Goal: Information Seeking & Learning: Learn about a topic

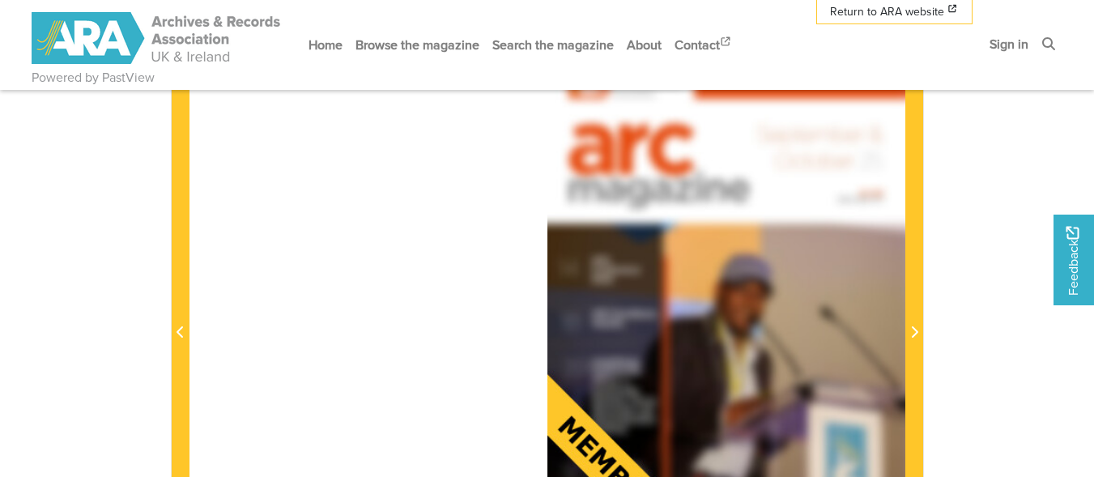
scroll to position [118, 0]
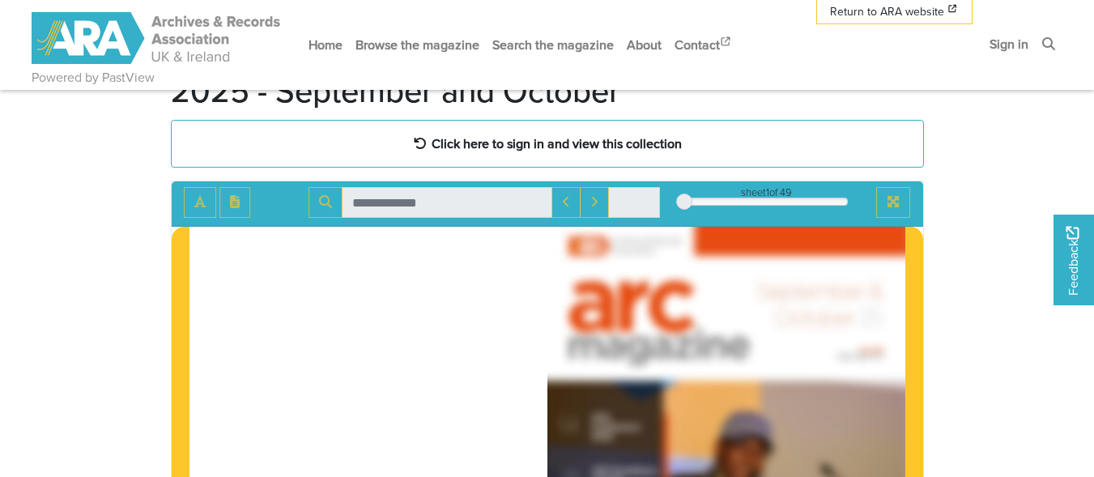
click at [690, 415] on div at bounding box center [726, 480] width 358 height 506
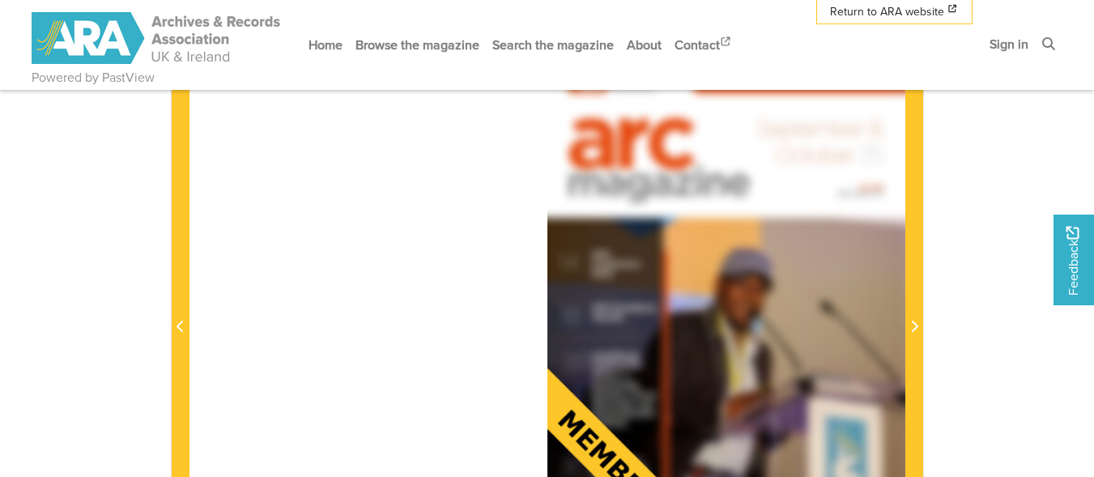
scroll to position [280, 0]
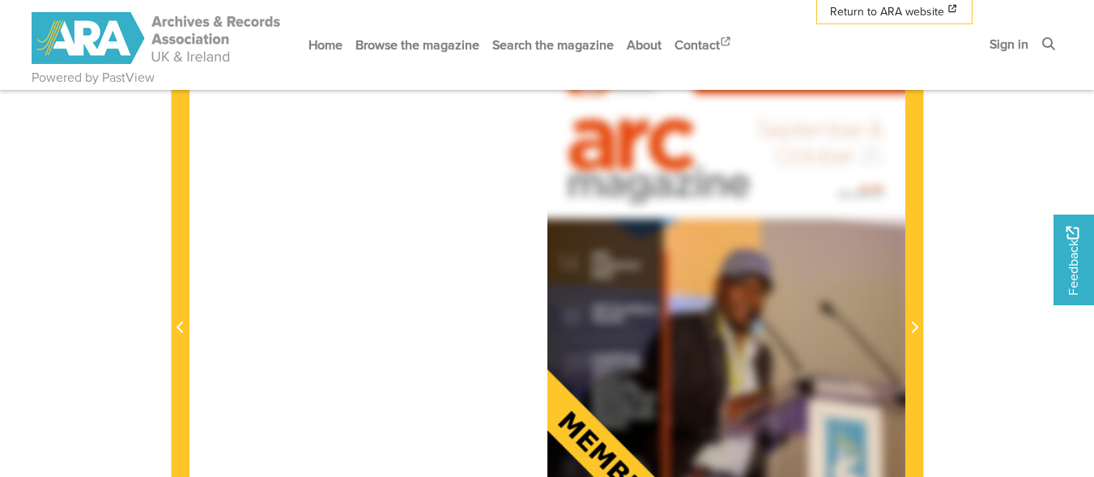
click at [867, 278] on div at bounding box center [726, 318] width 358 height 506
click at [984, 291] on body "Powered by PastView Menu" at bounding box center [547, 426] width 1094 height 1412
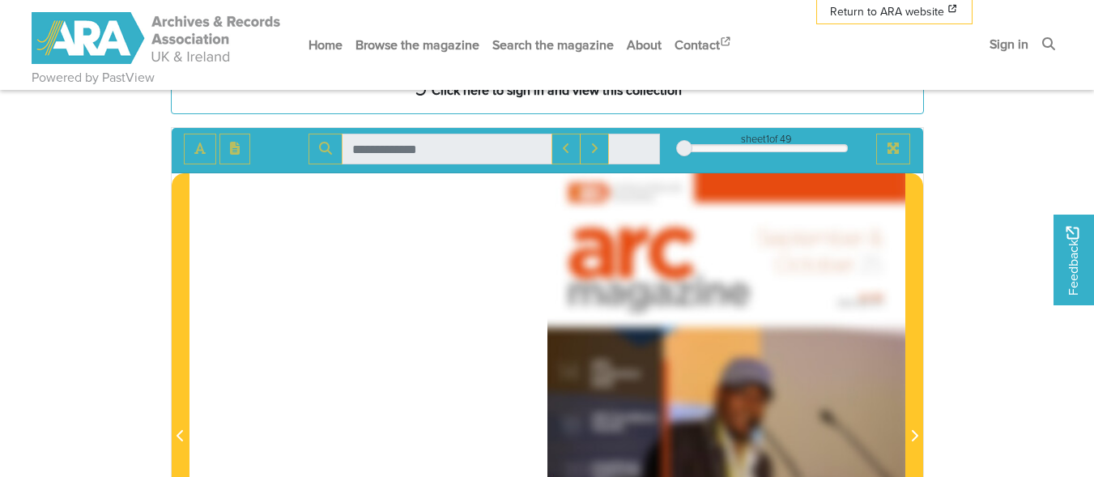
scroll to position [0, 0]
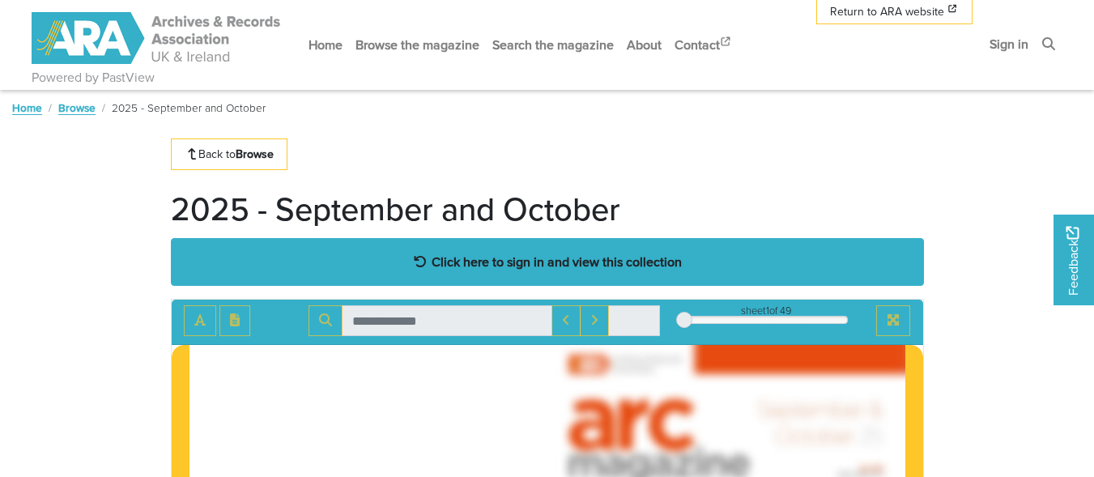
click at [594, 264] on strong "Click here to sign in and view this collection" at bounding box center [557, 262] width 250 height 18
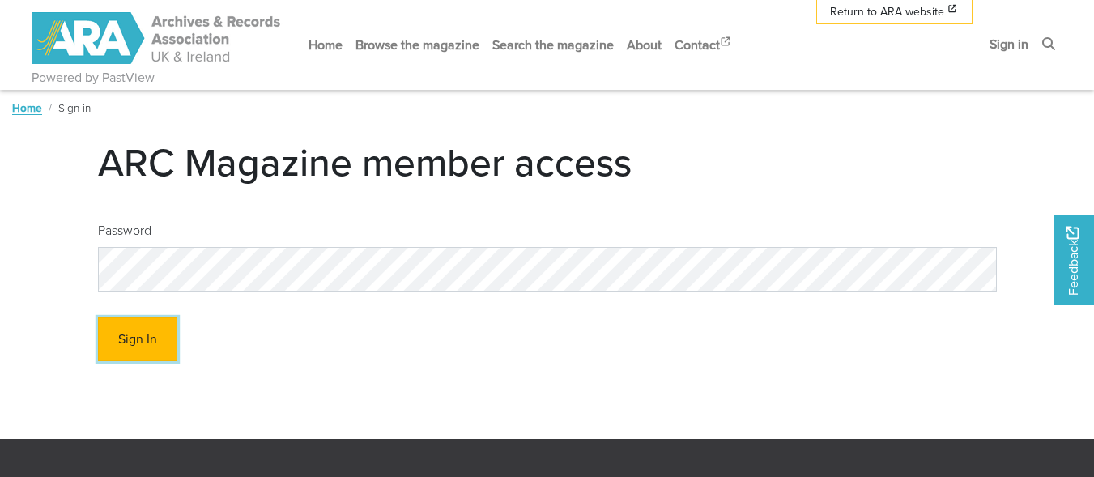
click at [151, 347] on button "Sign In" at bounding box center [137, 339] width 79 height 45
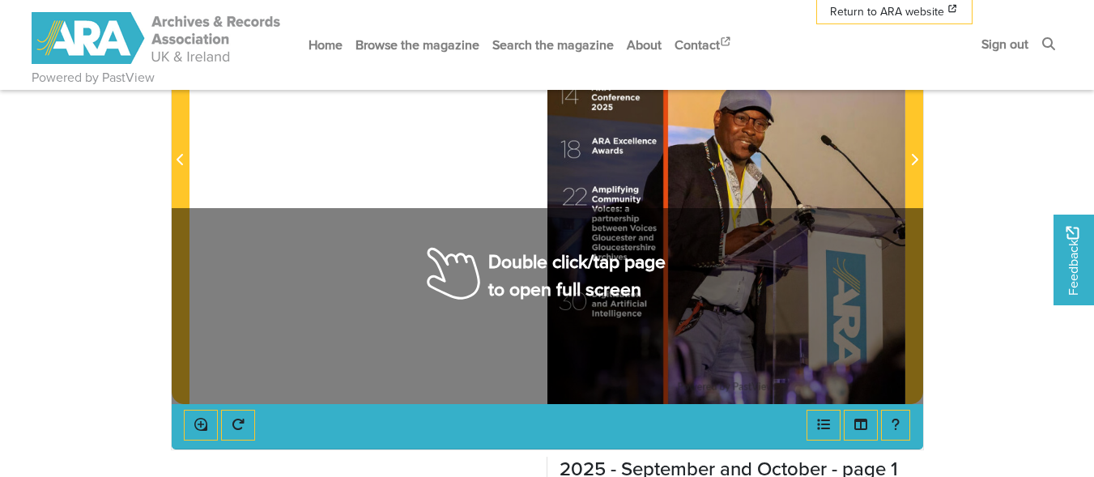
scroll to position [440, 0]
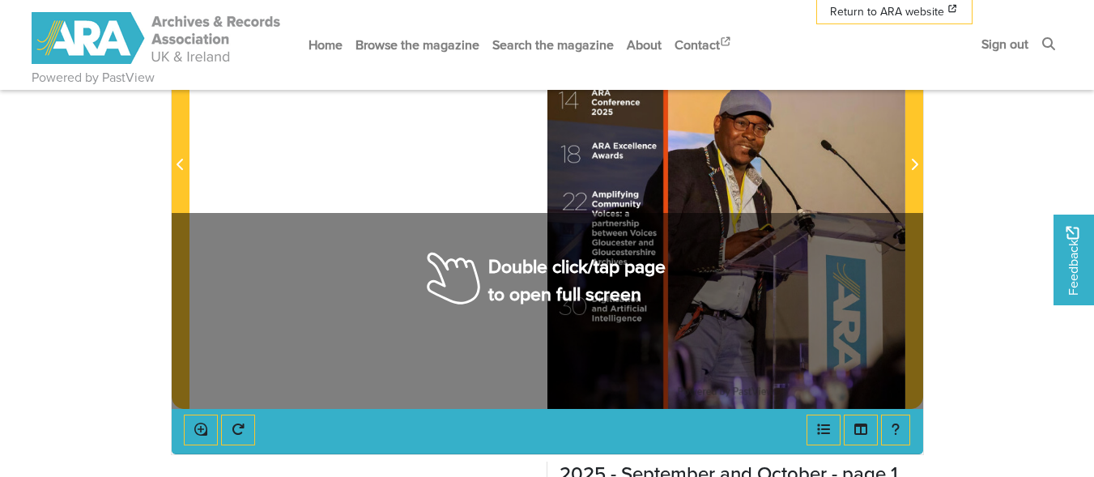
click at [528, 268] on div at bounding box center [548, 155] width 716 height 506
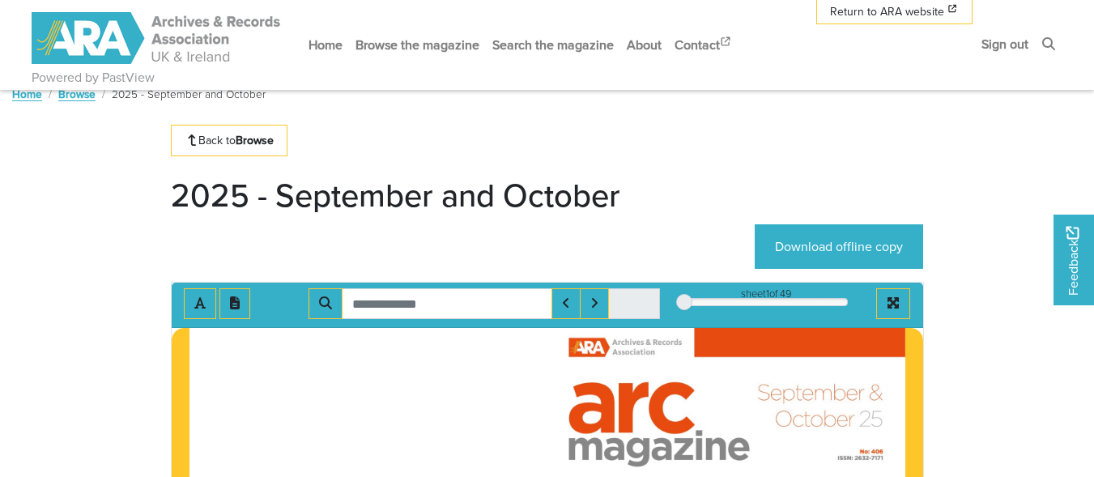
scroll to position [0, 0]
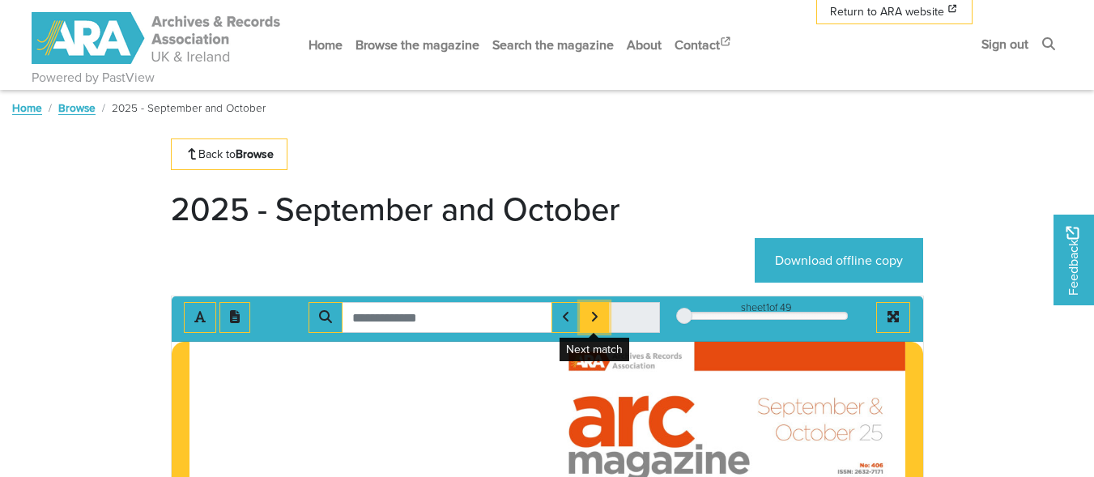
click at [604, 317] on button "Next Match" at bounding box center [594, 317] width 29 height 31
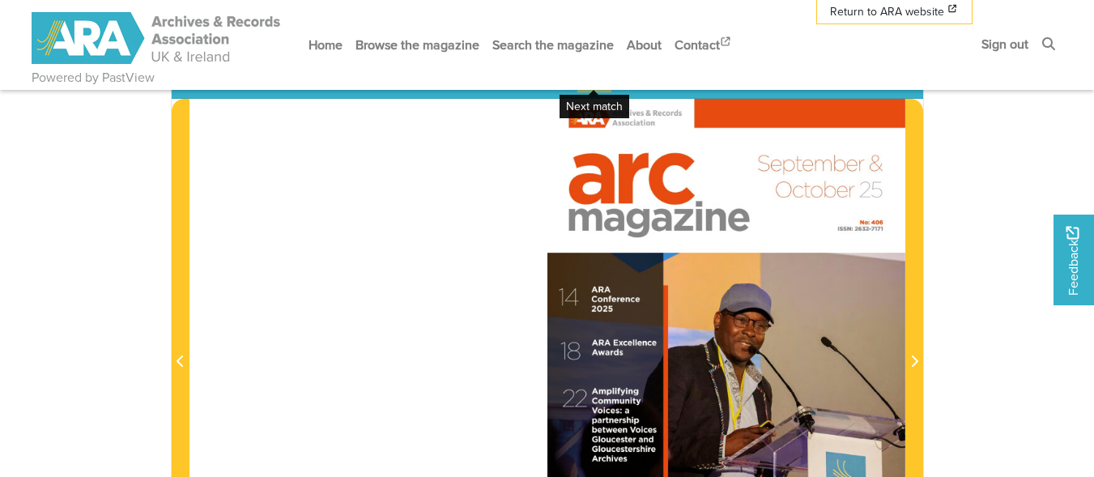
scroll to position [81, 0]
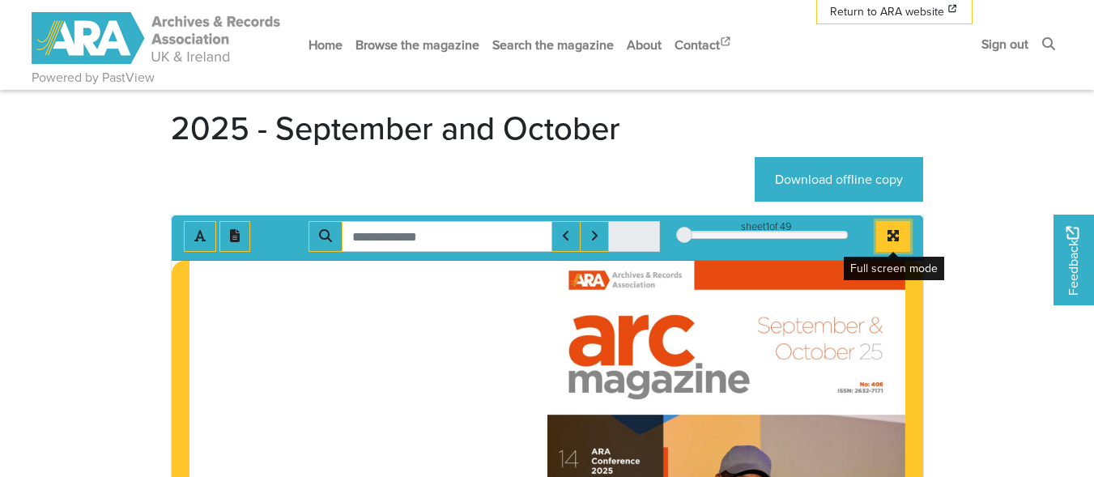
click at [897, 226] on button "Full screen mode" at bounding box center [893, 236] width 34 height 31
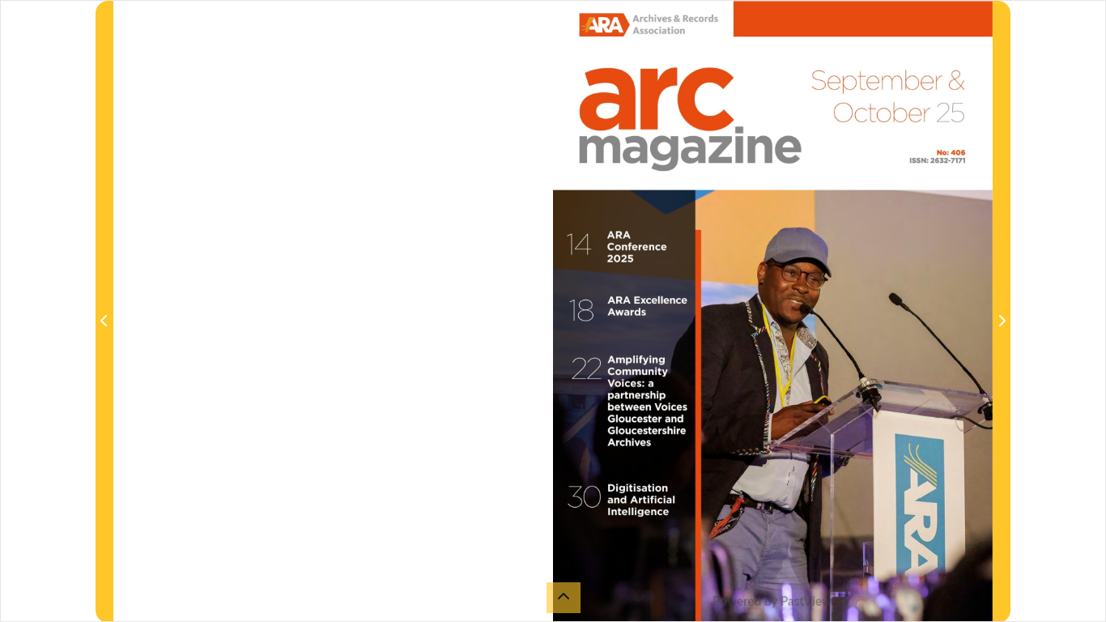
drag, startPoint x: 1055, startPoint y: 402, endPoint x: 939, endPoint y: 503, distance: 153.8
click at [953, 476] on div "sheet 1 of 49 1 *" at bounding box center [553, 311] width 1106 height 622
click at [444, 90] on div at bounding box center [553, 312] width 880 height 622
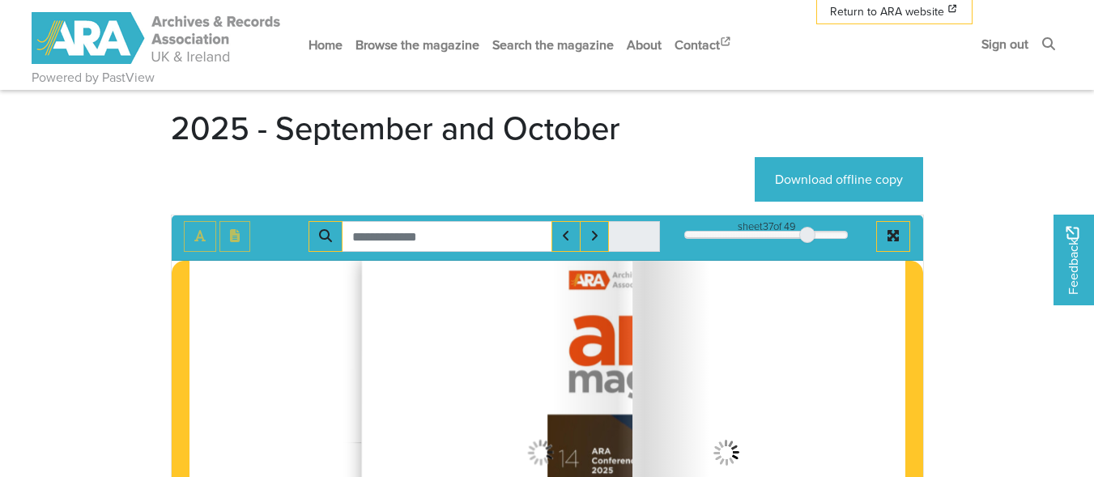
click at [807, 235] on div "37" at bounding box center [766, 235] width 164 height 16
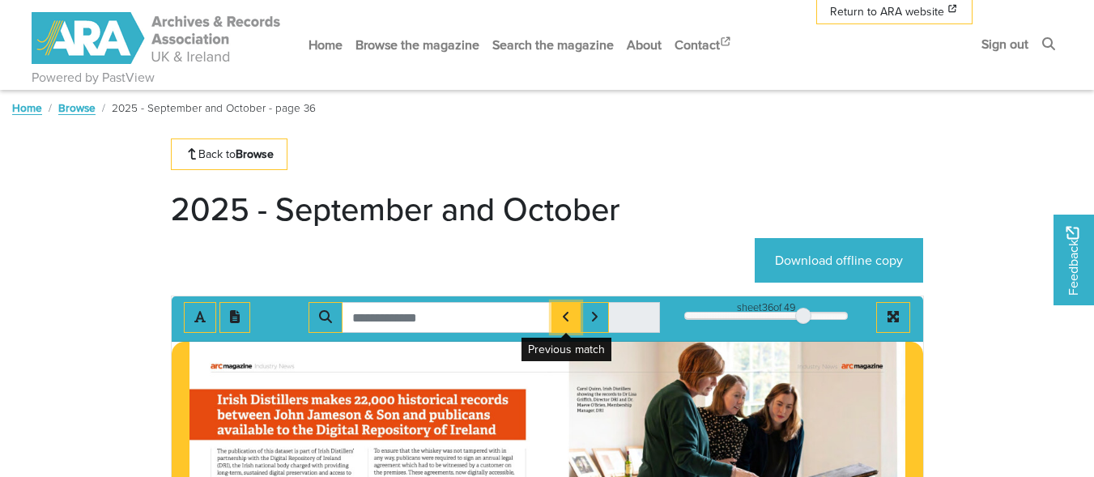
click at [569, 317] on icon "Previous Match" at bounding box center [566, 316] width 8 height 13
click at [564, 306] on button "Previous Match" at bounding box center [566, 317] width 29 height 31
click at [565, 306] on button "Previous Match" at bounding box center [566, 317] width 29 height 31
click at [566, 306] on button "Previous Match" at bounding box center [566, 317] width 29 height 31
click at [560, 313] on button "Previous Match" at bounding box center [566, 317] width 29 height 31
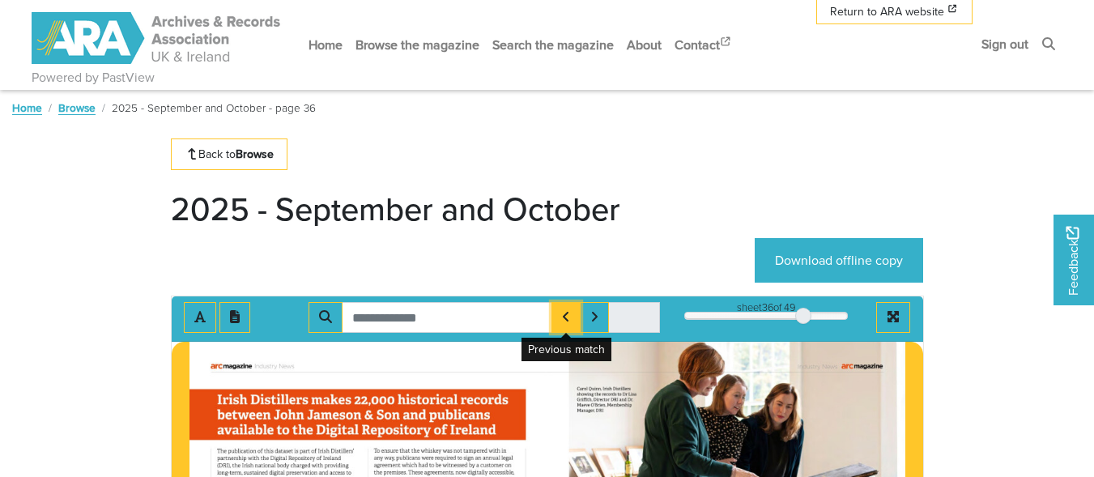
click at [561, 313] on button "Previous Match" at bounding box center [566, 317] width 29 height 31
click at [523, 316] on input "Search for" at bounding box center [447, 317] width 211 height 31
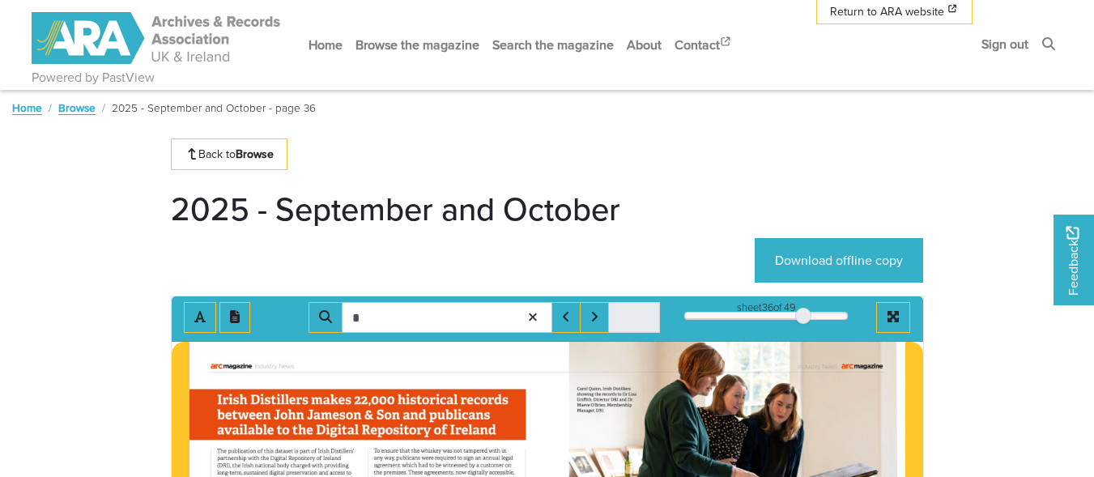
type input "*"
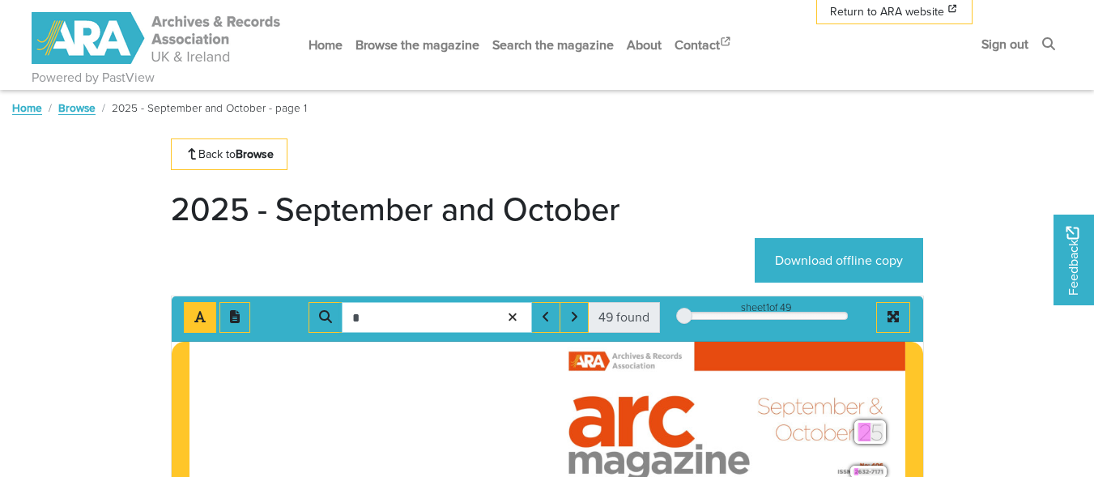
type input "*"
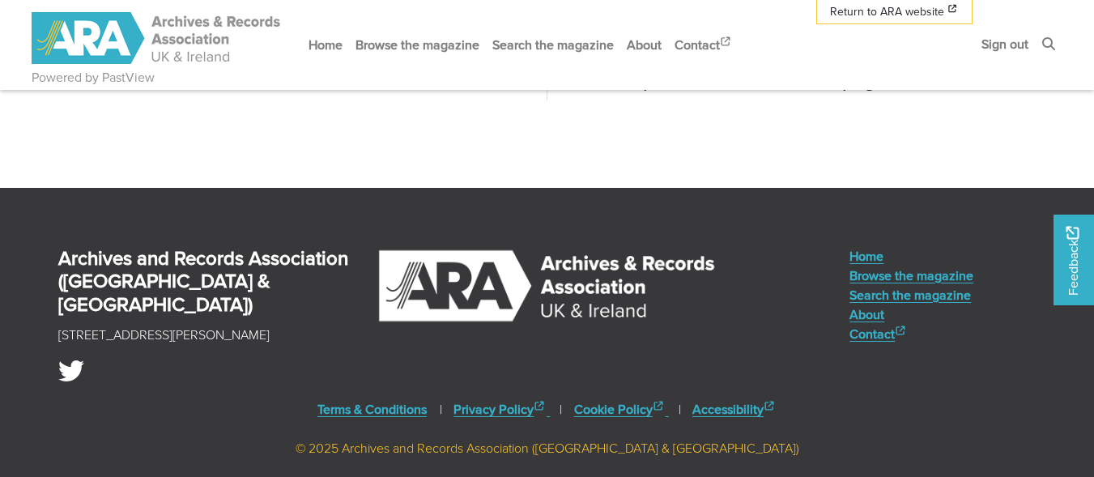
scroll to position [891, 0]
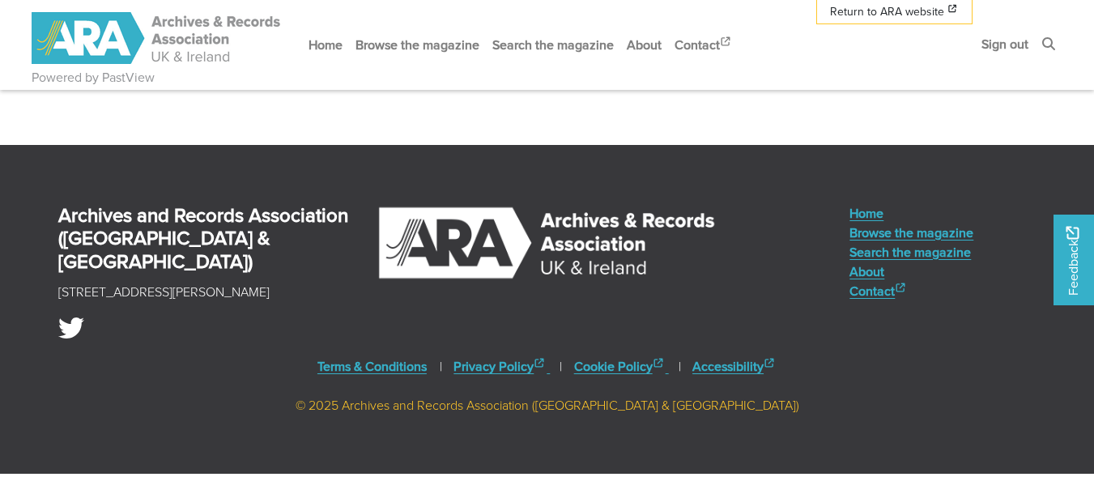
click at [901, 232] on link "Browse the magazine" at bounding box center [912, 232] width 124 height 19
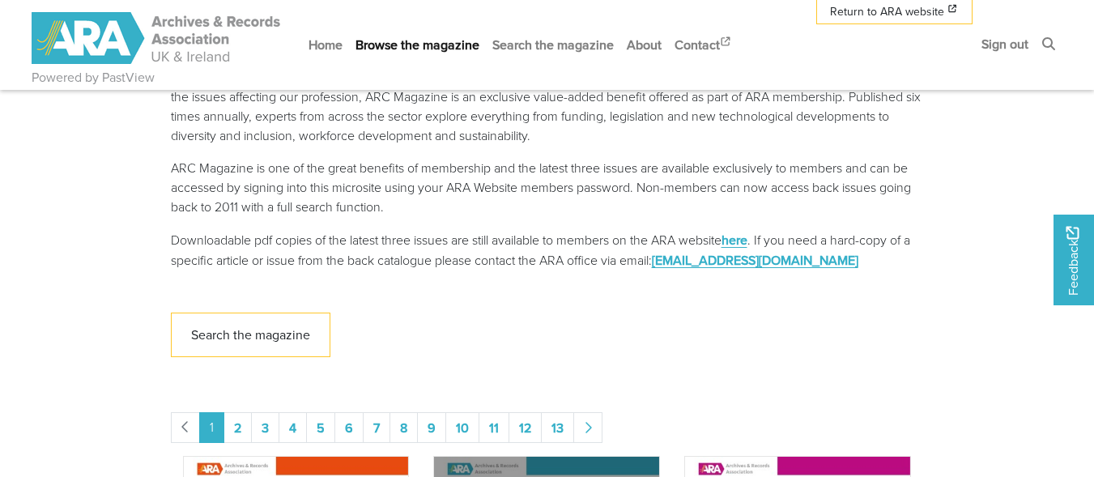
scroll to position [405, 0]
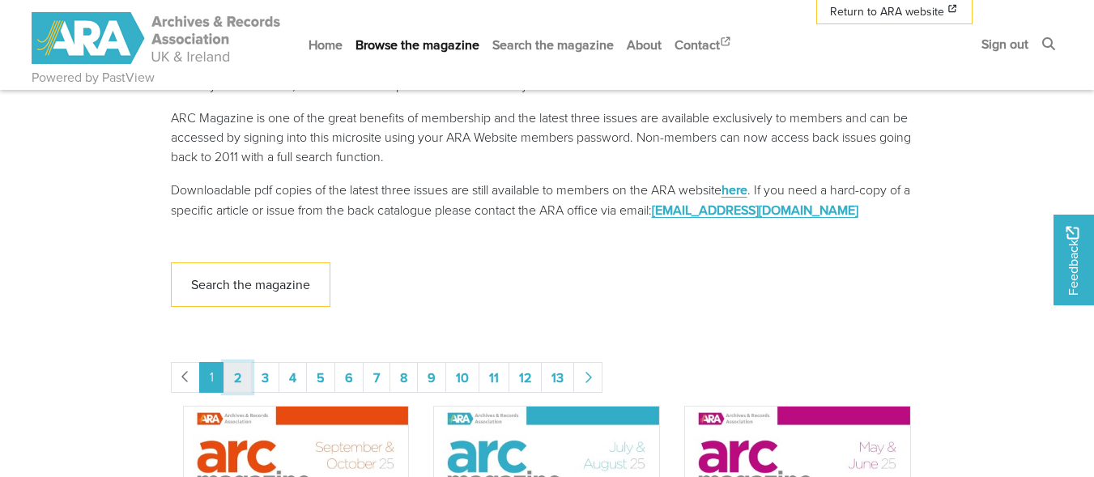
click at [241, 376] on link "2" at bounding box center [238, 377] width 28 height 31
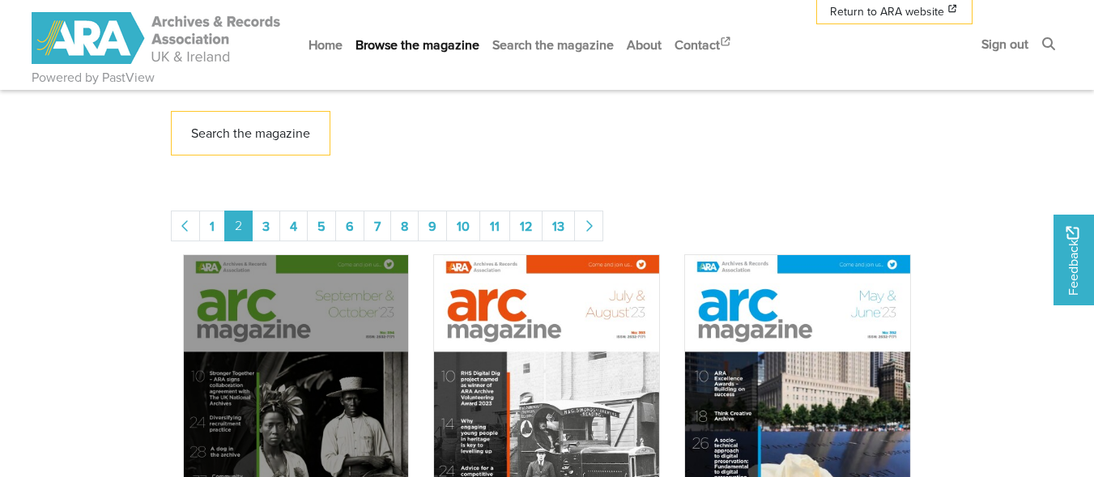
scroll to position [567, 0]
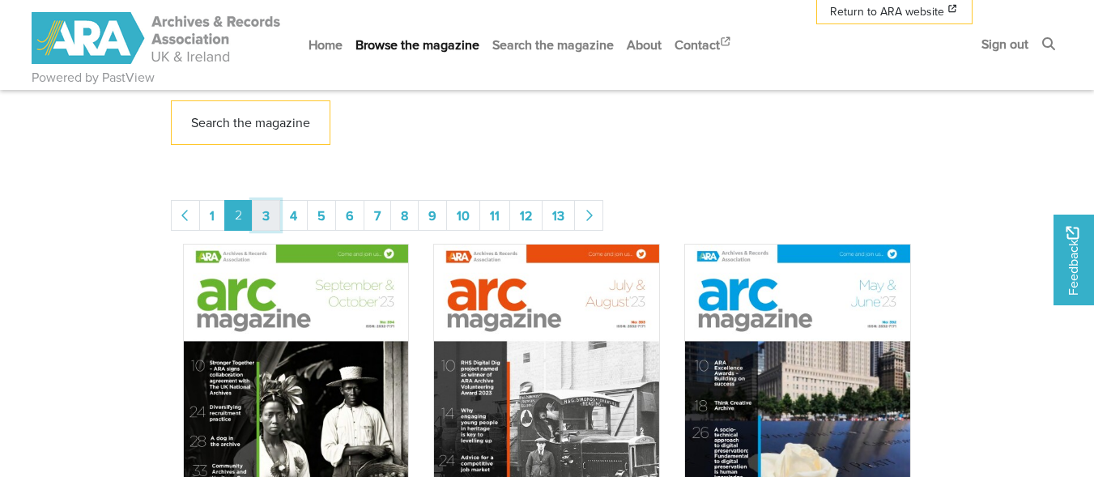
click at [272, 213] on link "3" at bounding box center [266, 215] width 28 height 31
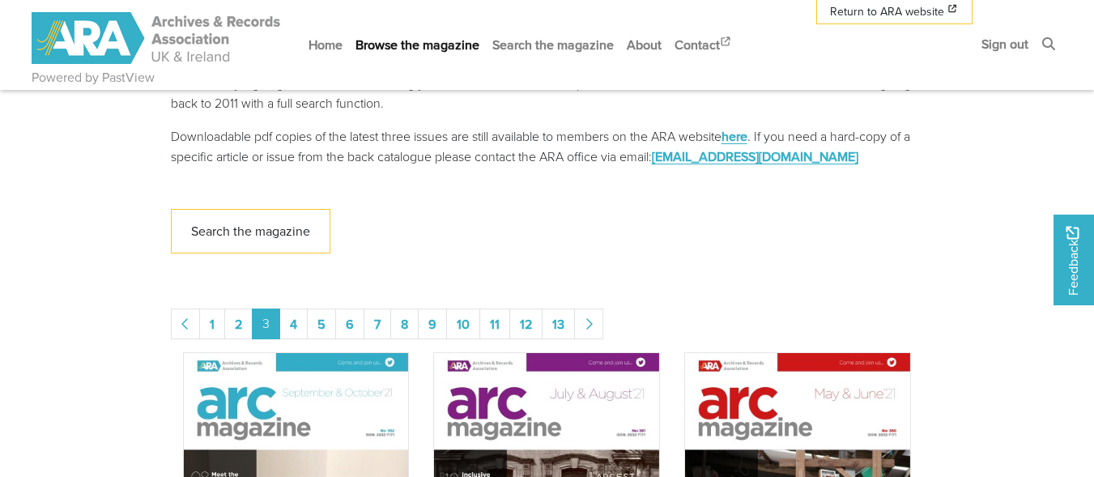
scroll to position [567, 0]
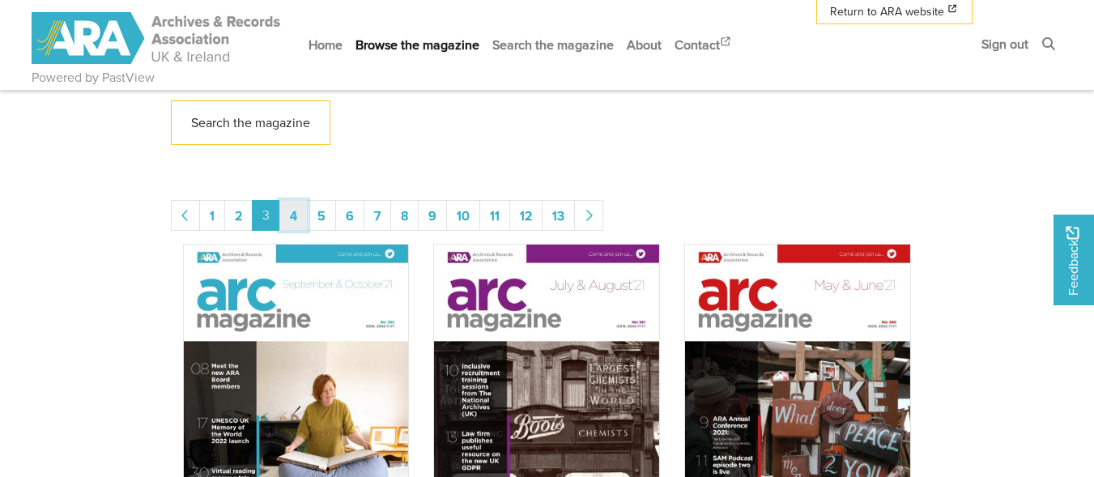
click at [296, 210] on link "4" at bounding box center [293, 215] width 28 height 31
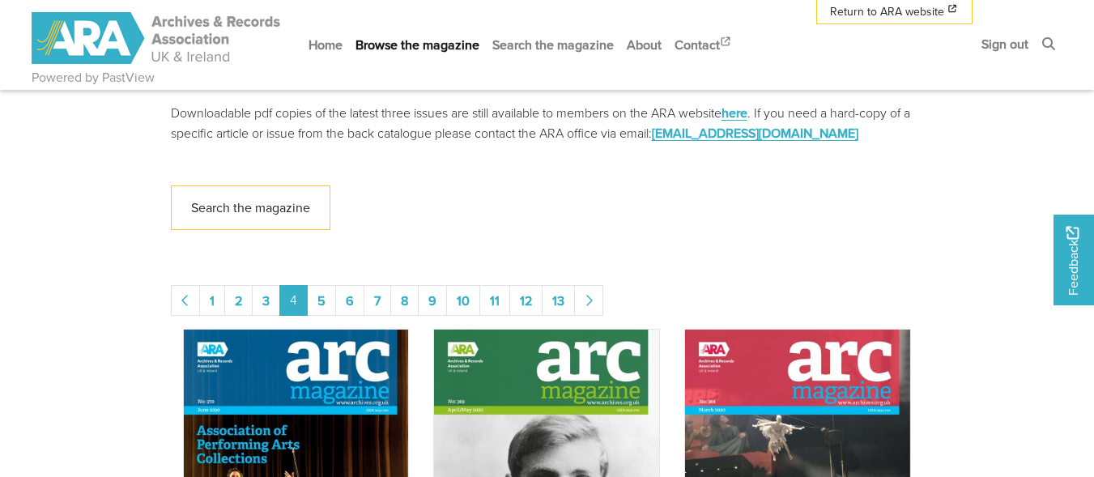
scroll to position [486, 0]
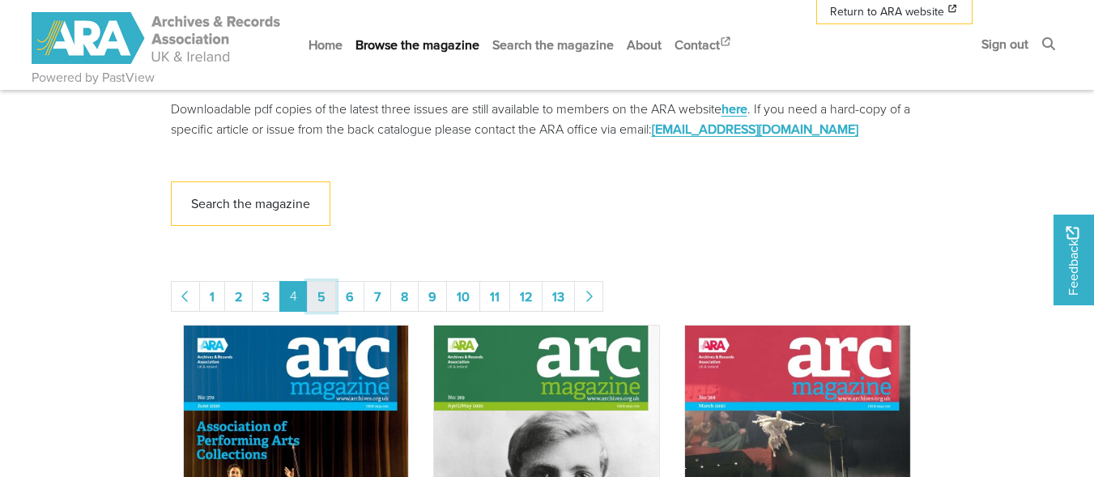
click at [324, 296] on link "5" at bounding box center [321, 296] width 29 height 31
